Goal: Task Accomplishment & Management: Complete application form

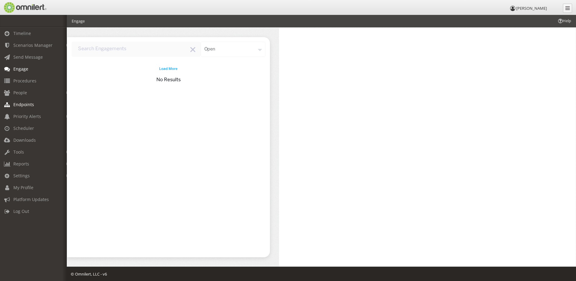
click at [22, 106] on span "Endpoints" at bounding box center [23, 104] width 21 height 6
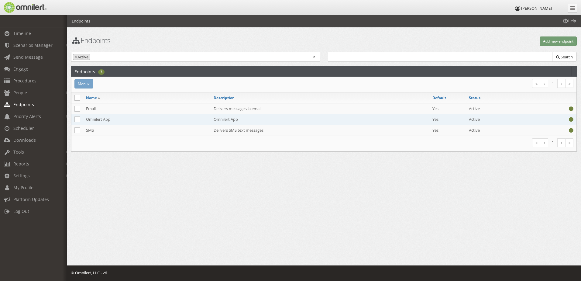
click at [103, 119] on td "Omnilert App" at bounding box center [147, 119] width 128 height 11
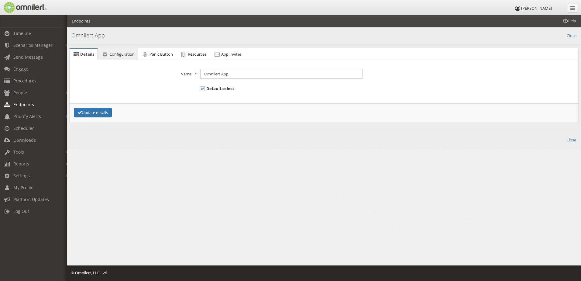
click at [120, 56] on span "Configuration" at bounding box center [121, 53] width 25 height 5
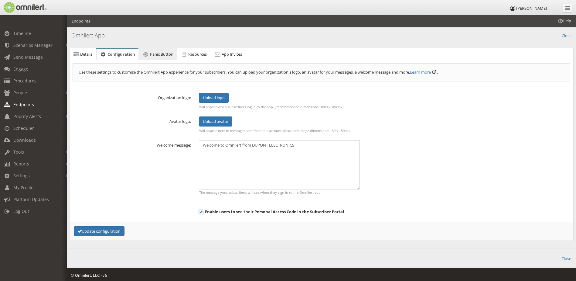
click at [155, 56] on span "Panic Button" at bounding box center [161, 53] width 23 height 5
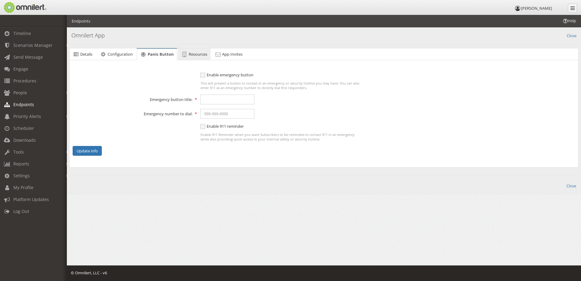
click at [193, 57] on span "Resources" at bounding box center [198, 53] width 19 height 5
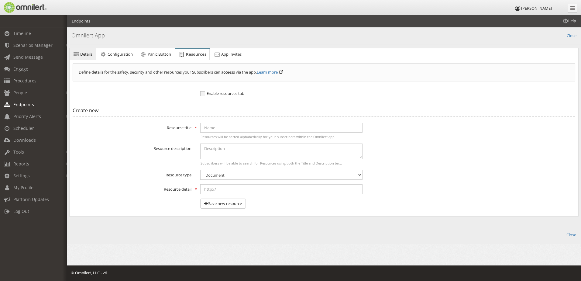
click at [93, 53] on link "Details" at bounding box center [83, 54] width 26 height 12
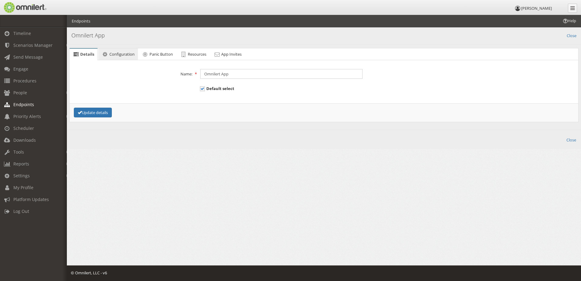
click at [129, 53] on span "Configuration" at bounding box center [121, 53] width 25 height 5
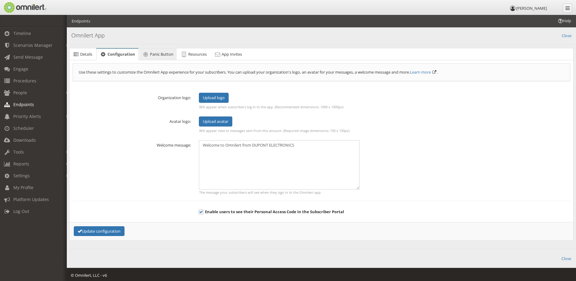
click at [154, 53] on span "Panic Button" at bounding box center [161, 53] width 23 height 5
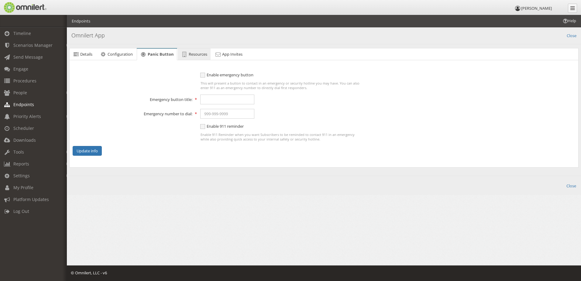
click at [194, 53] on span "Resources" at bounding box center [198, 53] width 19 height 5
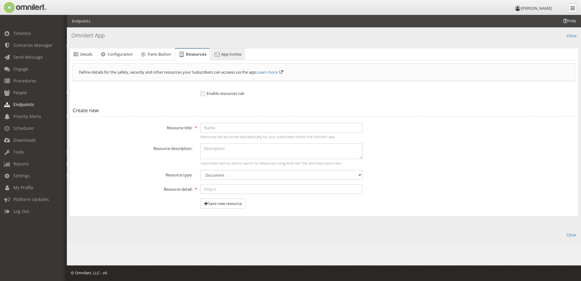
click at [219, 53] on icon at bounding box center [217, 54] width 7 height 4
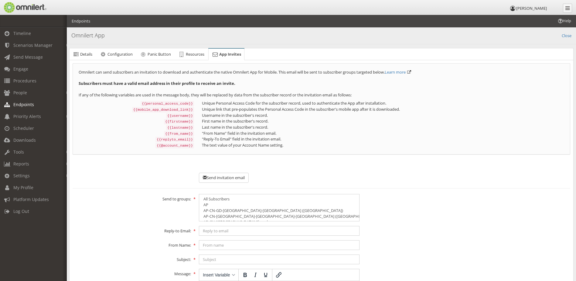
click at [27, 105] on span "Endpoints" at bounding box center [23, 104] width 21 height 6
click at [25, 96] on link "People" at bounding box center [36, 93] width 72 height 12
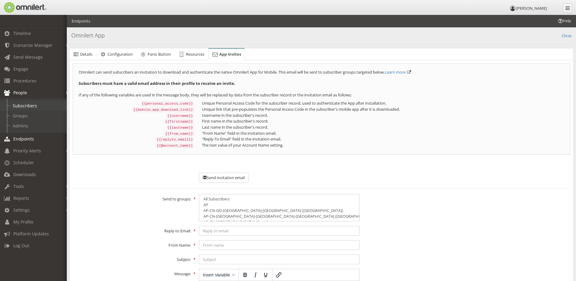
click at [25, 104] on link "Subscribers" at bounding box center [36, 106] width 72 height 10
select select
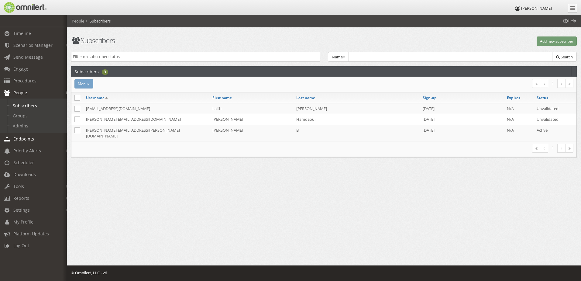
click at [20, 138] on span "Endpoints" at bounding box center [23, 139] width 21 height 6
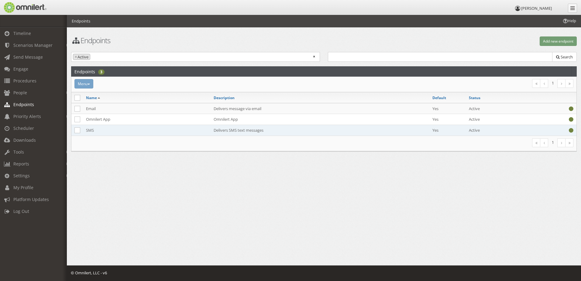
click at [107, 129] on td "SMS" at bounding box center [147, 130] width 128 height 11
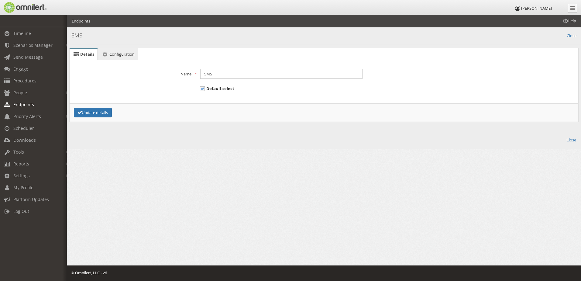
click at [112, 58] on link "Configuration" at bounding box center [117, 54] width 39 height 12
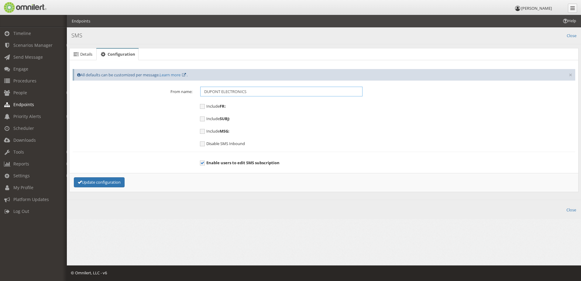
drag, startPoint x: 222, startPoint y: 91, endPoint x: 195, endPoint y: 89, distance: 27.7
click at [195, 89] on div "From name: DUPONT ELECTRONICS" at bounding box center [324, 92] width 510 height 10
drag, startPoint x: 252, startPoint y: 89, endPoint x: 200, endPoint y: 94, distance: 51.9
click at [200, 94] on div "DUPONT ELECTRONICS" at bounding box center [281, 92] width 170 height 10
type input "Qnity Omnilert"
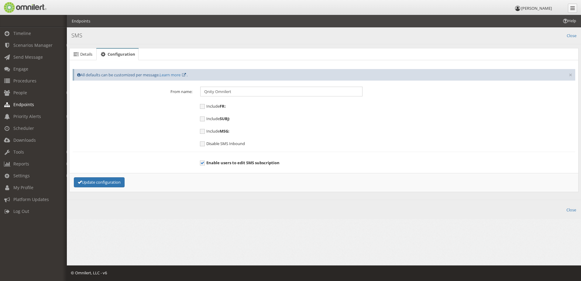
click at [144, 142] on div "Disable SMS Inbound" at bounding box center [324, 142] width 510 height 8
click at [108, 182] on button "Update configuration" at bounding box center [99, 182] width 51 height 10
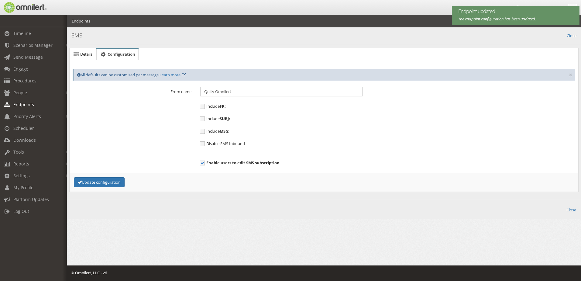
click at [102, 144] on div "Disable SMS Inbound" at bounding box center [324, 142] width 510 height 8
click at [19, 92] on span "People" at bounding box center [20, 93] width 14 height 6
click at [118, 116] on div "Include SUBJ:" at bounding box center [324, 117] width 510 height 8
click at [185, 192] on div "Update configuration" at bounding box center [323, 182] width 509 height 19
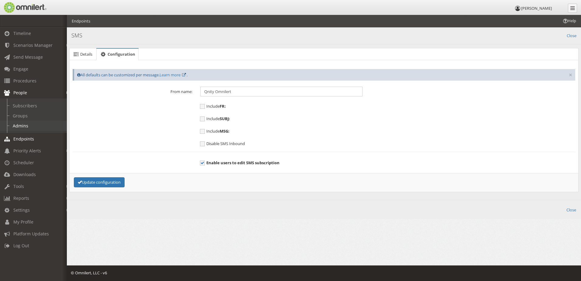
click at [25, 125] on link "Admins" at bounding box center [36, 126] width 72 height 10
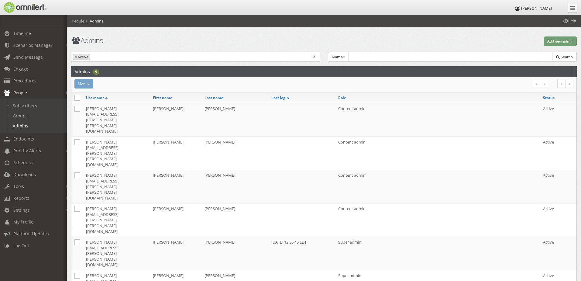
select select
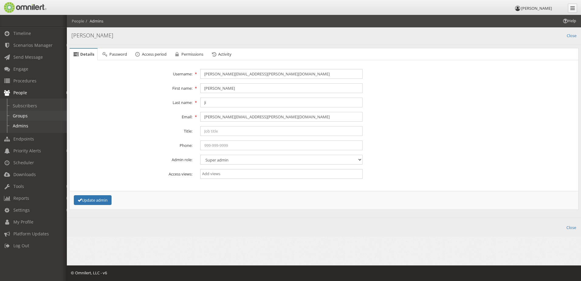
click at [26, 118] on link "Groups" at bounding box center [36, 116] width 72 height 10
select select
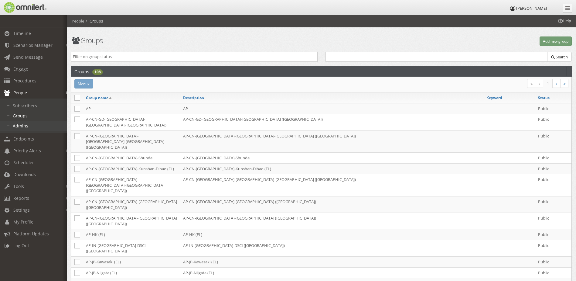
click at [25, 126] on link "Admins" at bounding box center [36, 126] width 72 height 10
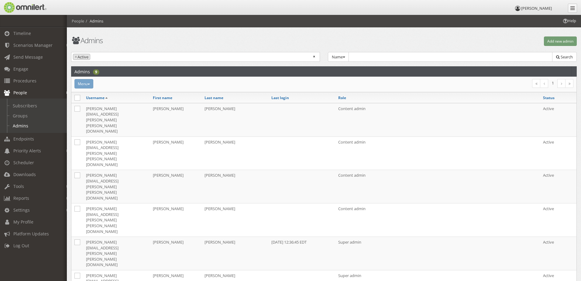
select select
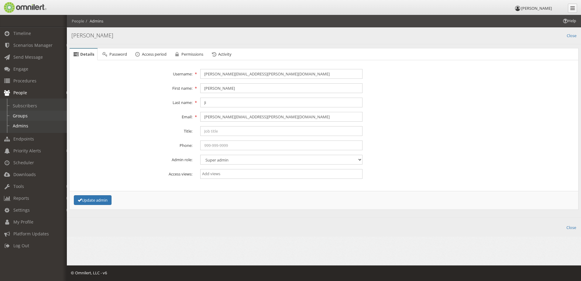
click at [21, 118] on link "Groups" at bounding box center [36, 116] width 72 height 10
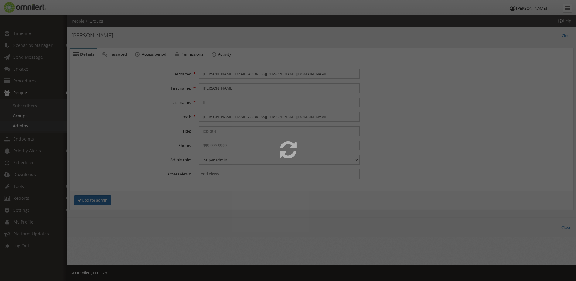
select select
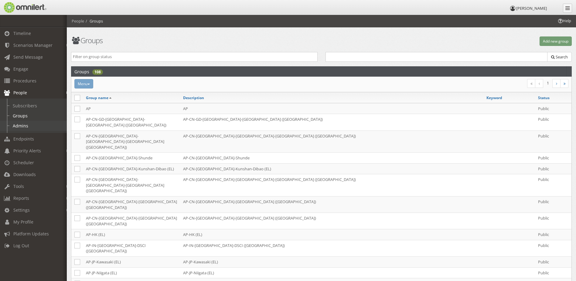
click at [22, 127] on link "Admins" at bounding box center [36, 126] width 72 height 10
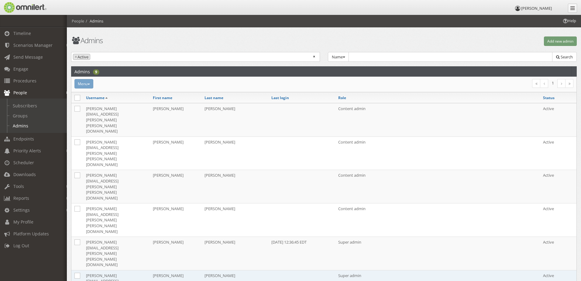
select select
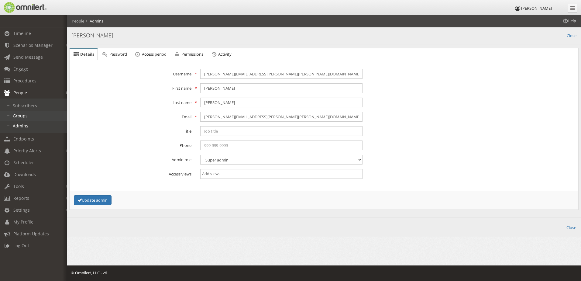
click at [29, 119] on link "Groups" at bounding box center [36, 116] width 72 height 10
select select
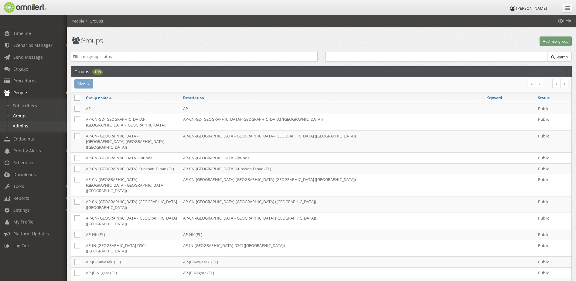
click at [29, 125] on link "Admins" at bounding box center [36, 126] width 72 height 10
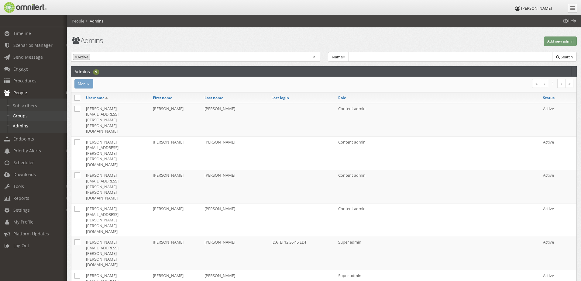
click at [20, 114] on link "Groups" at bounding box center [36, 116] width 72 height 10
select select
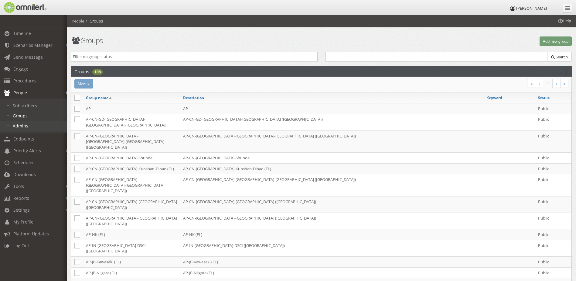
click at [21, 122] on link "Admins" at bounding box center [36, 126] width 72 height 10
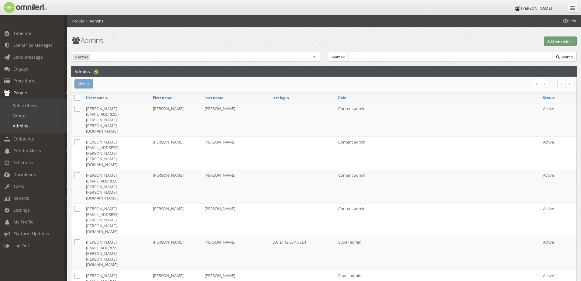
click at [560, 36] on div "Admins Add new admin Active Inactive × × Active Name Group Name Select group...…" at bounding box center [324, 203] width 514 height 377
click at [559, 38] on button "Add new admin" at bounding box center [560, 40] width 33 height 9
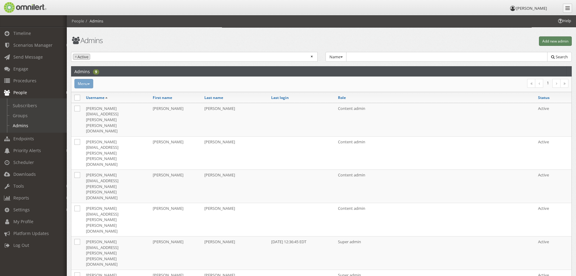
select select
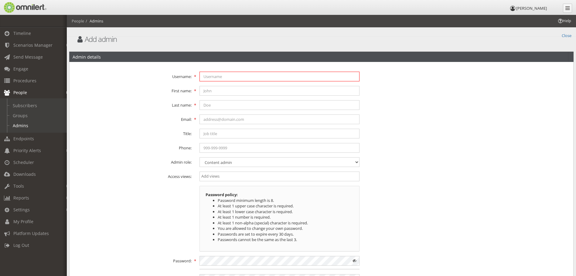
type input "[PERSON_NAME][EMAIL_ADDRESS][PERSON_NAME][PERSON_NAME][DOMAIN_NAME]"
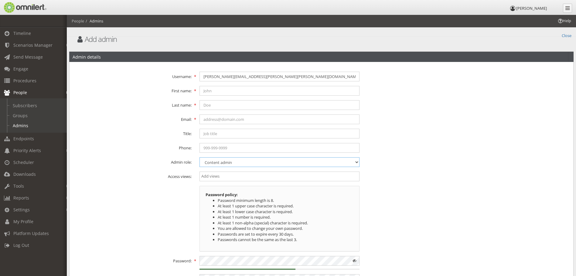
click at [239, 164] on select "Content admin Group admin Maintenance admin Super admin Support admin" at bounding box center [280, 162] width 160 height 10
click at [200, 157] on select "Content admin Group admin Maintenance admin Super admin Support admin" at bounding box center [280, 162] width 160 height 10
click at [124, 216] on div "Password policy: Password minimum length is 8. At least 1 upper case character …" at bounding box center [322, 219] width 504 height 66
click at [231, 120] on input "text" at bounding box center [280, 120] width 160 height 10
paste input "[PERSON_NAME][EMAIL_ADDRESS][PERSON_NAME][PERSON_NAME][DOMAIN_NAME]"
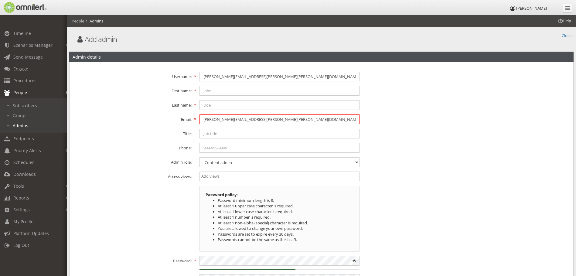
type input "[PERSON_NAME][EMAIL_ADDRESS][PERSON_NAME][PERSON_NAME][DOMAIN_NAME]"
click at [217, 79] on input "[PERSON_NAME][EMAIL_ADDRESS][PERSON_NAME][PERSON_NAME][DOMAIN_NAME]" at bounding box center [280, 77] width 160 height 10
paste input "[PERSON_NAME].[PERSON_NAME]"
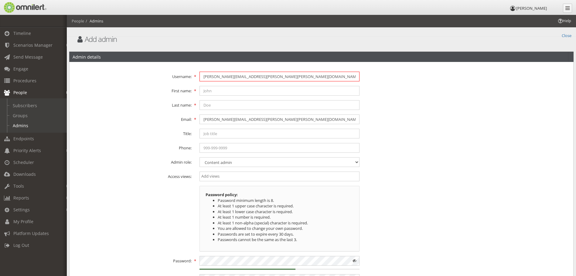
type input "[PERSON_NAME][EMAIL_ADDRESS][PERSON_NAME][PERSON_NAME][DOMAIN_NAME]"
click at [211, 92] on input "text" at bounding box center [280, 91] width 160 height 10
type input "[PERSON_NAME]"
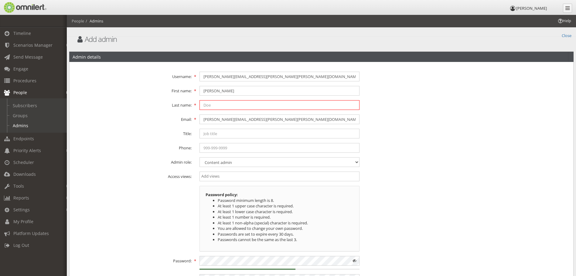
click at [225, 108] on input "text" at bounding box center [280, 105] width 160 height 10
type input "[PERSON_NAME]"
click at [229, 175] on input "search" at bounding box center [279, 176] width 156 height 6
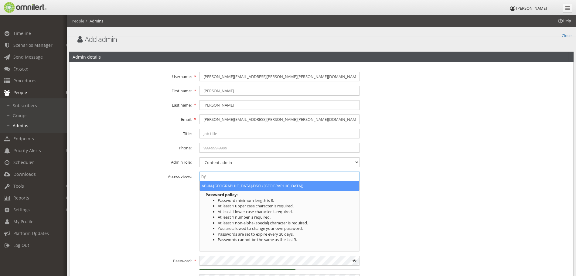
type input "hy"
select select "2236"
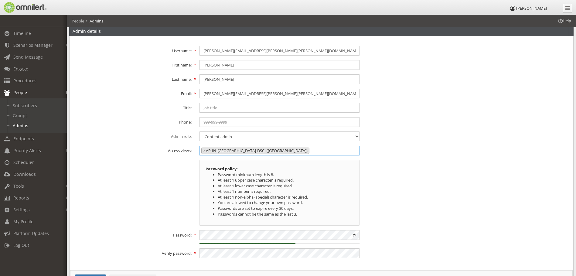
scroll to position [61, 0]
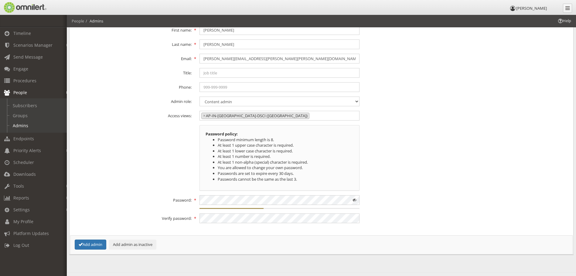
click at [354, 201] on span at bounding box center [355, 200] width 10 height 10
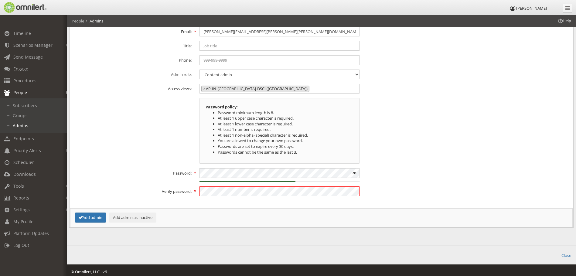
scroll to position [91, 0]
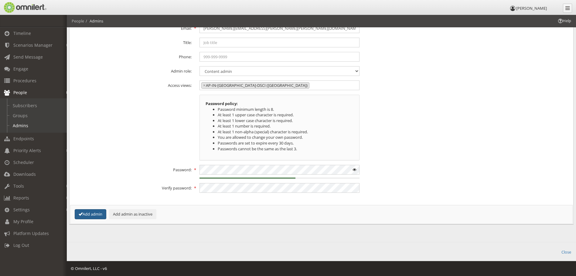
click at [101, 212] on button "Add admin" at bounding box center [91, 214] width 32 height 10
select select
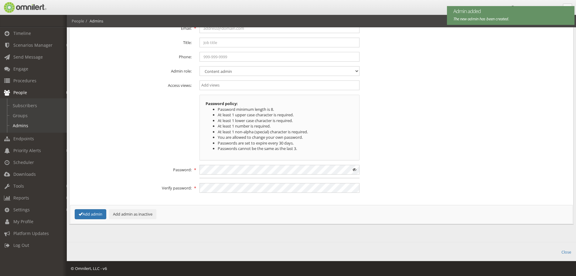
scroll to position [12, 0]
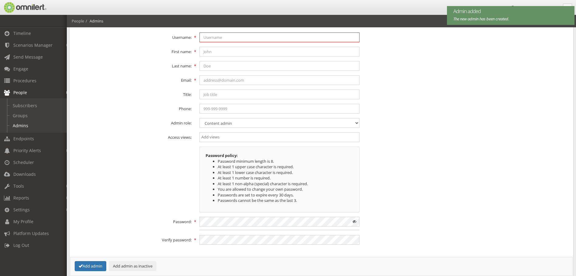
type input "[PERSON_NAME][EMAIL_ADDRESS][PERSON_NAME][PERSON_NAME][DOMAIN_NAME]"
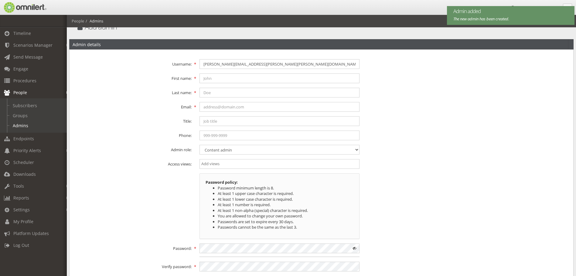
scroll to position [0, 0]
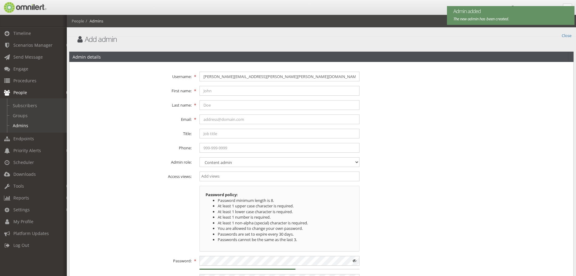
click at [423, 127] on fieldset "Username: [PERSON_NAME][EMAIL_ADDRESS][PERSON_NAME][PERSON_NAME][DOMAIN_NAME] F…" at bounding box center [322, 177] width 496 height 223
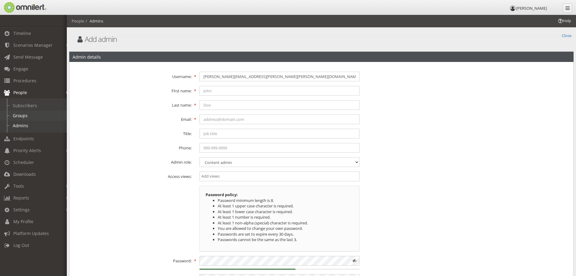
click at [17, 116] on link "Groups" at bounding box center [36, 116] width 72 height 10
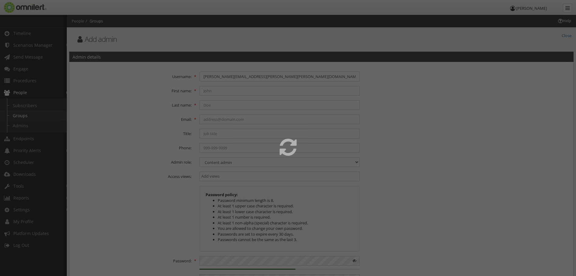
select select
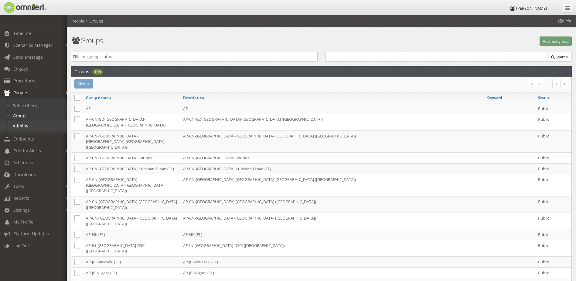
click at [22, 129] on link "Admins" at bounding box center [36, 126] width 72 height 10
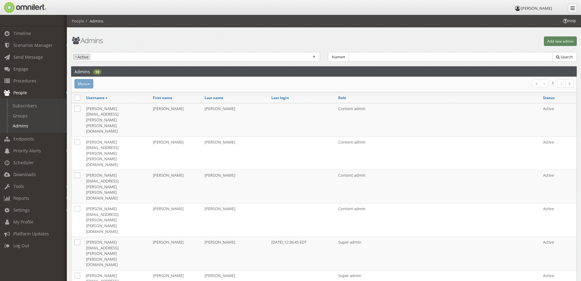
click at [546, 40] on button "Add new admin" at bounding box center [560, 40] width 33 height 9
select select
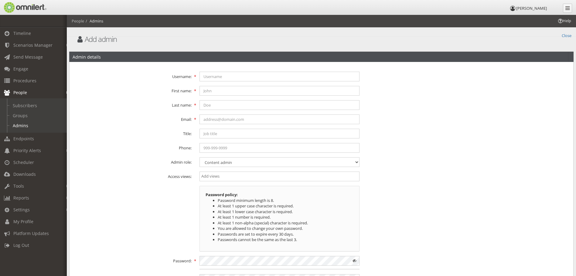
type input "[PERSON_NAME][EMAIL_ADDRESS][PERSON_NAME][PERSON_NAME][DOMAIN_NAME]"
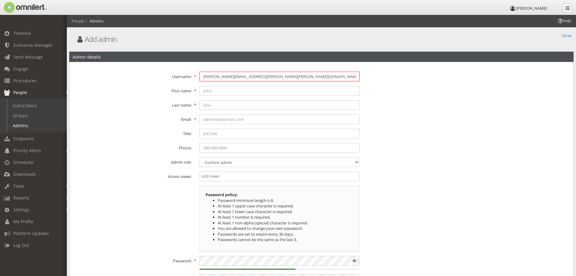
click at [243, 78] on input "[PERSON_NAME][EMAIL_ADDRESS][PERSON_NAME][PERSON_NAME][DOMAIN_NAME]" at bounding box center [280, 77] width 160 height 10
click at [243, 79] on input "[PERSON_NAME][EMAIL_ADDRESS][PERSON_NAME][PERSON_NAME][DOMAIN_NAME]" at bounding box center [280, 77] width 160 height 10
click at [241, 76] on input "text" at bounding box center [280, 77] width 160 height 10
paste input "[EMAIL_ADDRESS][DOMAIN_NAME]"
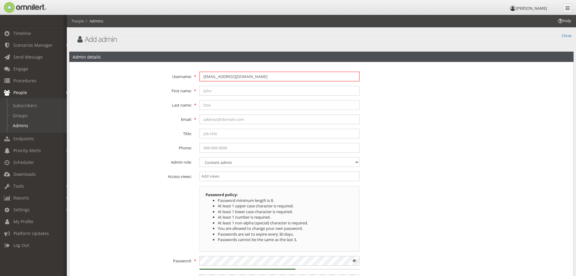
type input "[EMAIL_ADDRESS][DOMAIN_NAME]"
click at [219, 119] on input "text" at bounding box center [280, 120] width 160 height 10
paste input "[EMAIL_ADDRESS][DOMAIN_NAME]"
type input "[EMAIL_ADDRESS][DOMAIN_NAME]"
click at [227, 175] on input "search" at bounding box center [279, 176] width 156 height 6
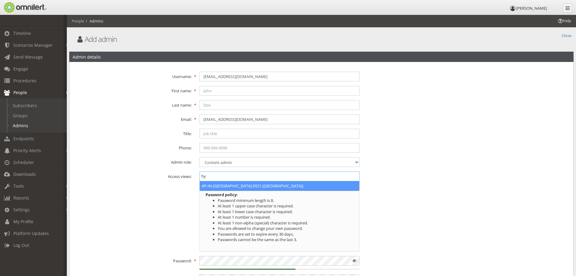
type input "hy"
select select "2236"
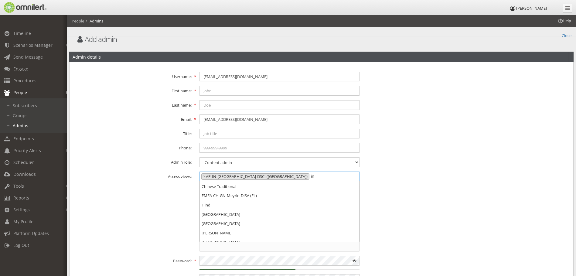
scroll to position [122, 0]
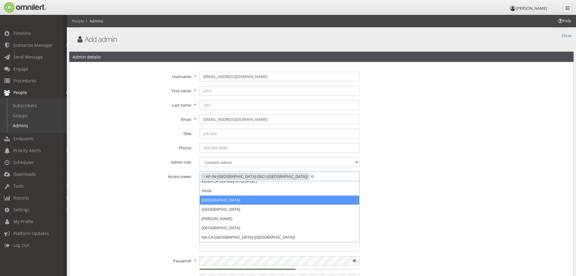
type input "in"
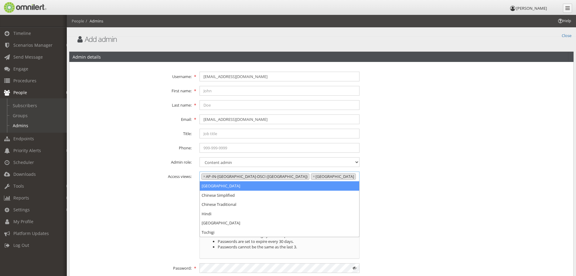
scroll to position [0, 0]
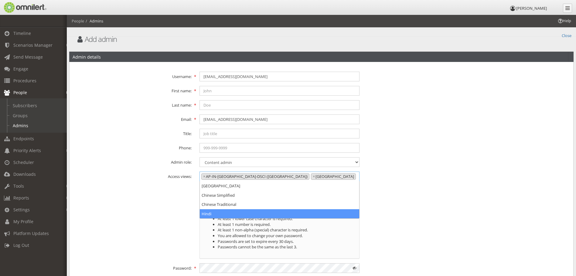
type input "hin"
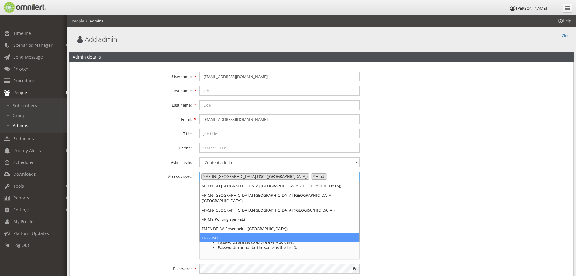
type input "en"
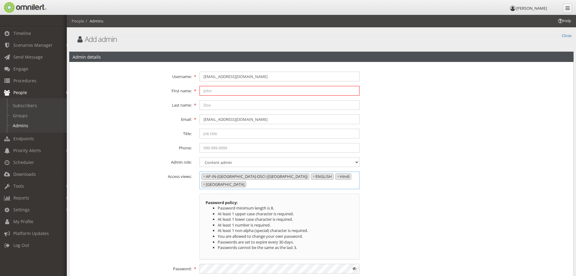
click at [230, 89] on input "text" at bounding box center [280, 91] width 160 height 10
type input "Shri"
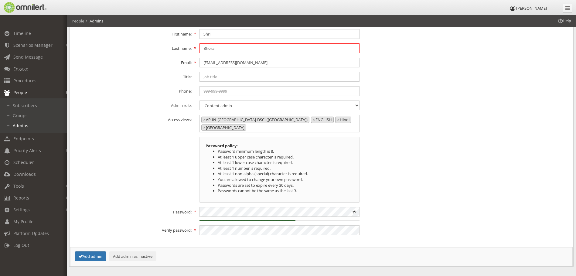
scroll to position [61, 0]
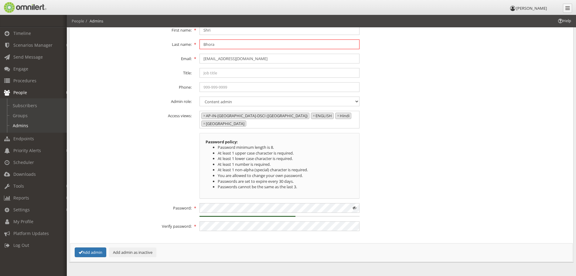
type input "Bhora"
click at [240, 213] on div "60% Strong" at bounding box center [280, 210] width 168 height 14
click at [354, 209] on span at bounding box center [355, 208] width 10 height 10
click at [121, 163] on div "Password policy: Password minimum length is 8. At least 1 upper case character …" at bounding box center [322, 166] width 504 height 66
click at [93, 253] on button "Add admin" at bounding box center [91, 253] width 32 height 10
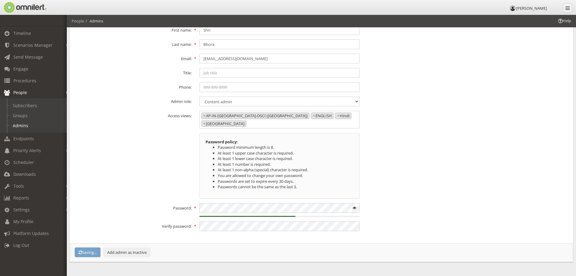
select select
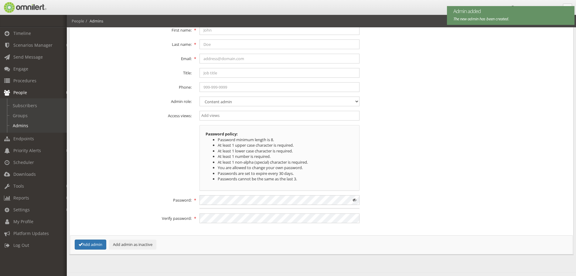
scroll to position [19, 0]
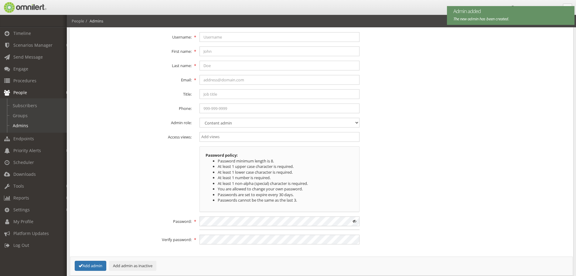
type input "[PERSON_NAME][EMAIL_ADDRESS][PERSON_NAME][PERSON_NAME][DOMAIN_NAME]"
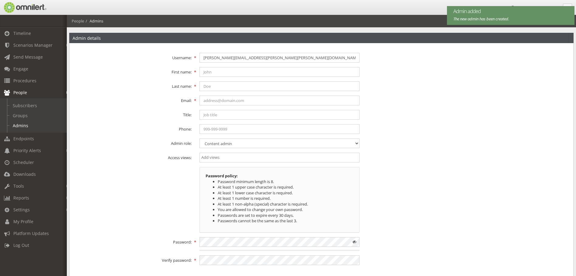
scroll to position [0, 0]
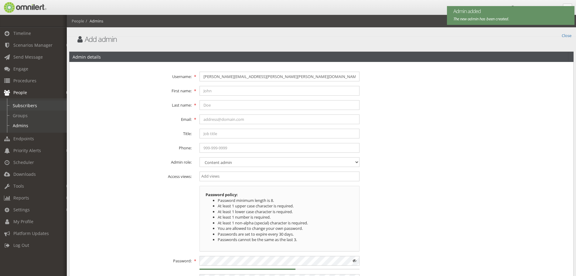
click at [41, 105] on link "Subscribers" at bounding box center [36, 106] width 72 height 10
select select
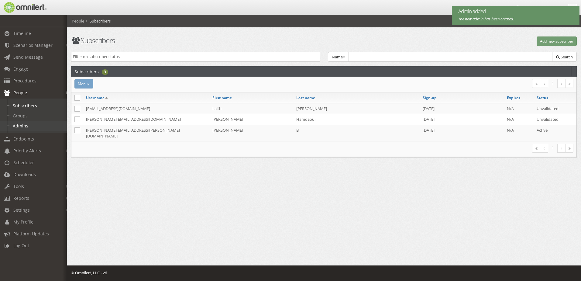
click at [25, 127] on link "Admins" at bounding box center [36, 126] width 72 height 10
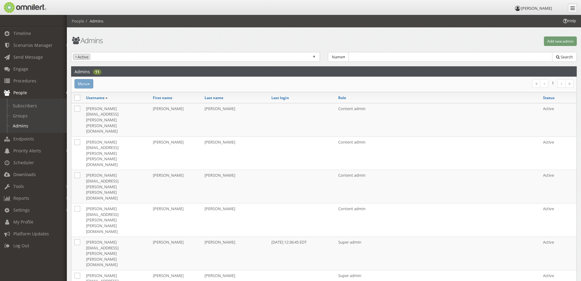
click at [383, 257] on div "Help People Admins [GEOGRAPHIC_DATA] Add new admin Active Inactive × × Active N…" at bounding box center [324, 236] width 514 height 443
click at [182, 48] on div "Admins Add new admin Active Inactive × × Active Name Group Name Select group...…" at bounding box center [324, 228] width 514 height 427
drag, startPoint x: 559, startPoint y: 43, endPoint x: 556, endPoint y: 43, distance: 3.1
click at [559, 43] on button "Add new admin" at bounding box center [560, 40] width 33 height 9
select select
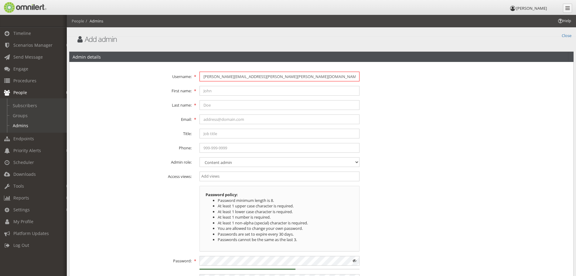
click at [231, 76] on input "[PERSON_NAME][EMAIL_ADDRESS][PERSON_NAME][PERSON_NAME][DOMAIN_NAME]" at bounding box center [280, 77] width 160 height 10
paste input "[PERSON_NAME].[PERSON_NAME]-1"
type input "[PERSON_NAME][EMAIL_ADDRESS][PERSON_NAME][PERSON_NAME][DOMAIN_NAME]"
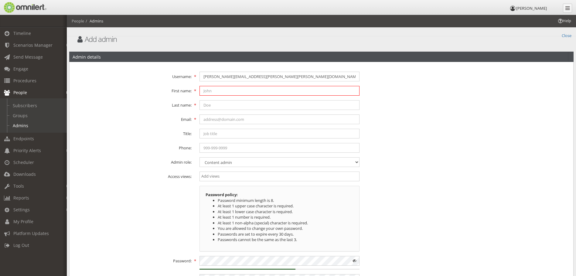
click at [219, 91] on input "text" at bounding box center [280, 91] width 160 height 10
type input "[PERSON_NAME]"
click at [217, 122] on input "text" at bounding box center [280, 120] width 160 height 10
paste input "[PERSON_NAME][EMAIL_ADDRESS][PERSON_NAME][PERSON_NAME][DOMAIN_NAME]"
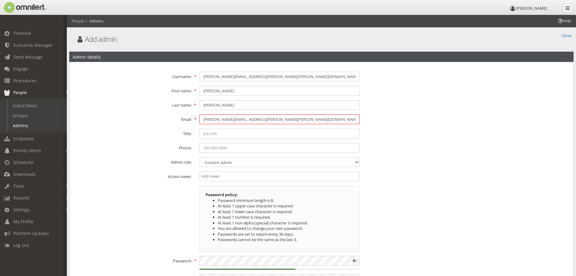
type input "[PERSON_NAME][EMAIL_ADDRESS][PERSON_NAME][PERSON_NAME][DOMAIN_NAME]"
click at [232, 178] on input "search" at bounding box center [279, 176] width 156 height 6
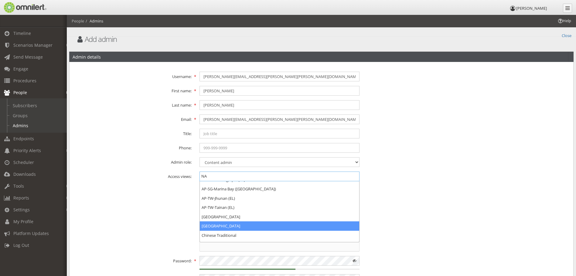
scroll to position [61, 0]
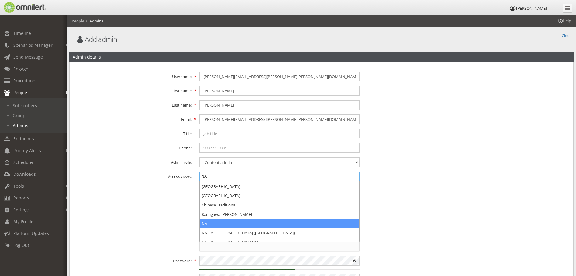
type input "NA"
select select "2313"
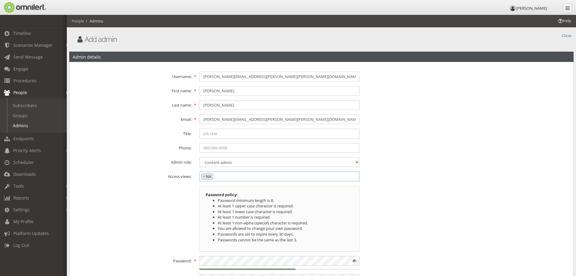
scroll to position [456, 0]
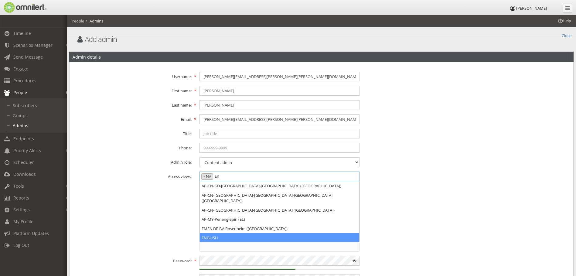
type input "En"
select select "2336"
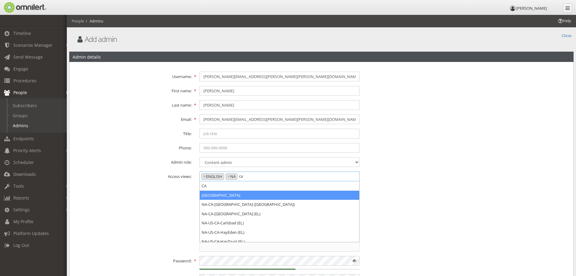
type input "ca"
select select "2290"
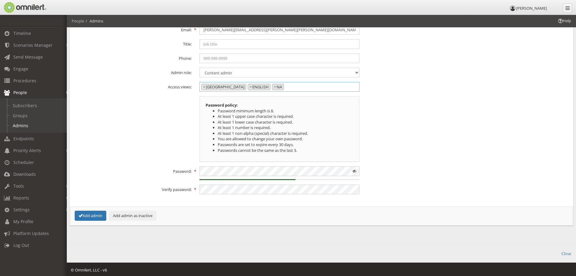
scroll to position [92, 0]
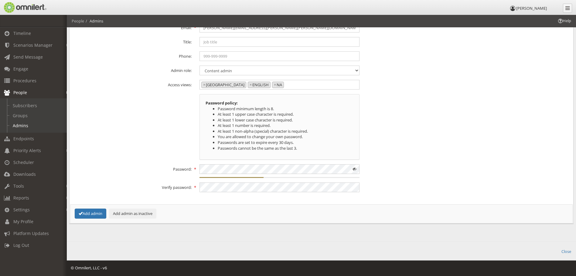
click at [355, 169] on span at bounding box center [355, 169] width 10 height 10
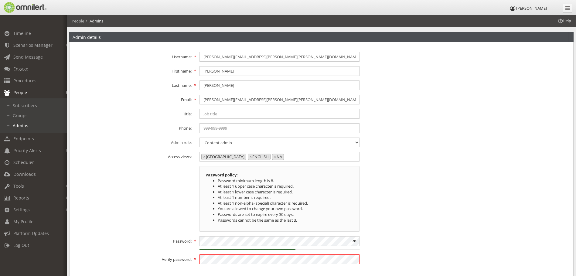
scroll to position [30, 0]
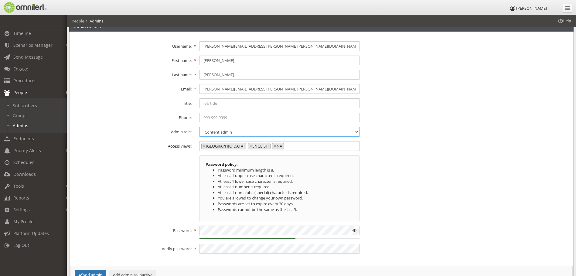
click at [221, 136] on select "Content admin Group admin Maintenance admin Super admin Support admin" at bounding box center [280, 132] width 160 height 10
click at [117, 153] on fieldset "Username: [PERSON_NAME][EMAIL_ADDRESS][PERSON_NAME][PERSON_NAME][DOMAIN_NAME] F…" at bounding box center [322, 147] width 496 height 223
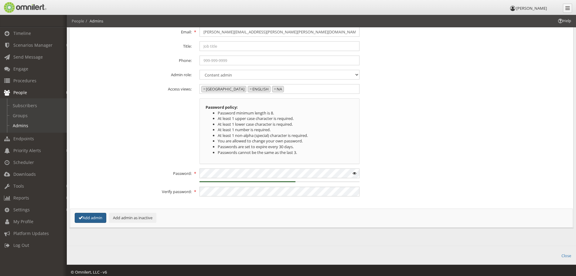
scroll to position [91, 0]
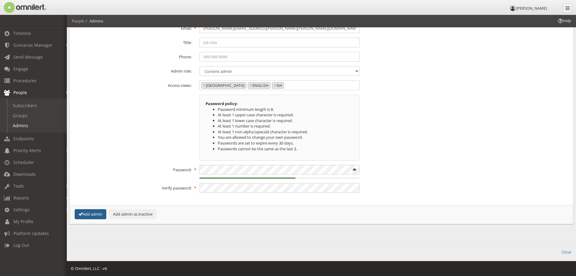
click at [94, 216] on button "Add admin" at bounding box center [91, 214] width 32 height 10
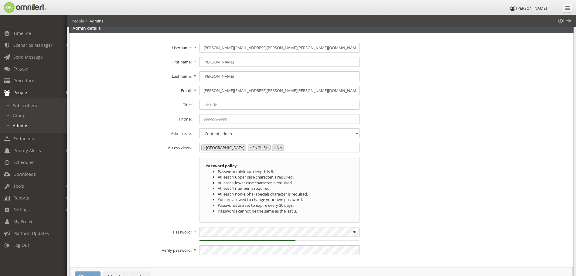
select select
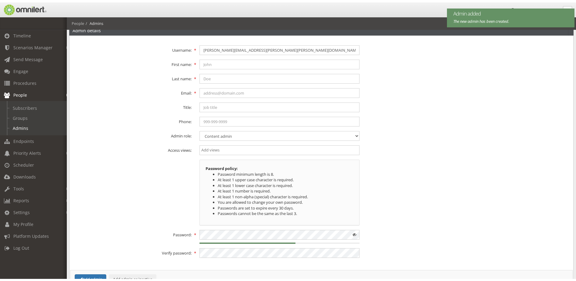
scroll to position [0, 0]
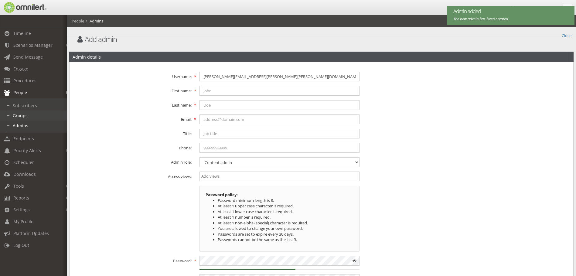
click at [18, 111] on link "Groups" at bounding box center [36, 116] width 72 height 10
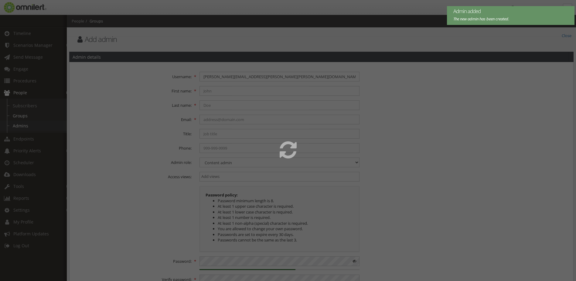
select select
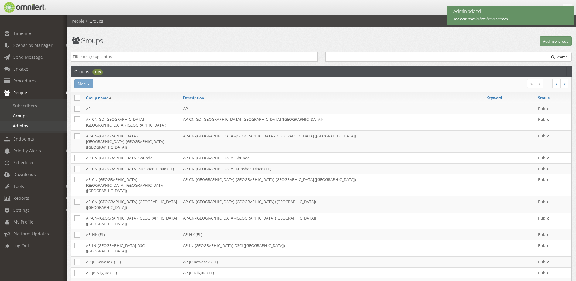
click at [24, 122] on link "Admins" at bounding box center [36, 126] width 72 height 10
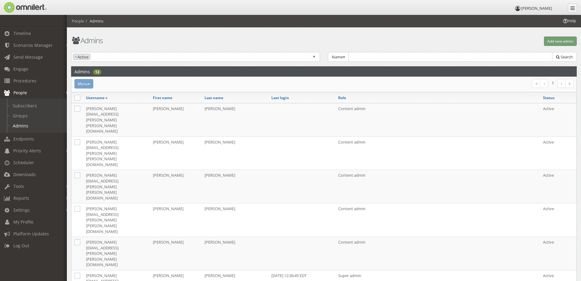
click at [250, 46] on div "Admins Add new admin Active Inactive × × Active Name Group Name Select group...…" at bounding box center [324, 245] width 514 height 461
click at [15, 114] on link "Groups" at bounding box center [36, 116] width 72 height 10
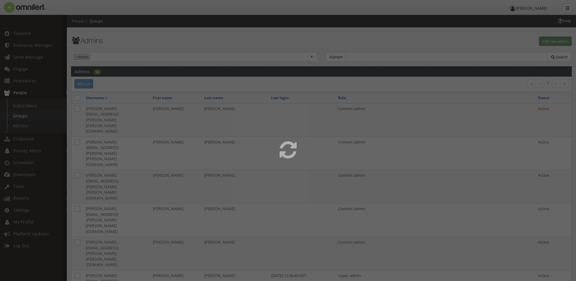
select select
